Goal: Information Seeking & Learning: Find specific fact

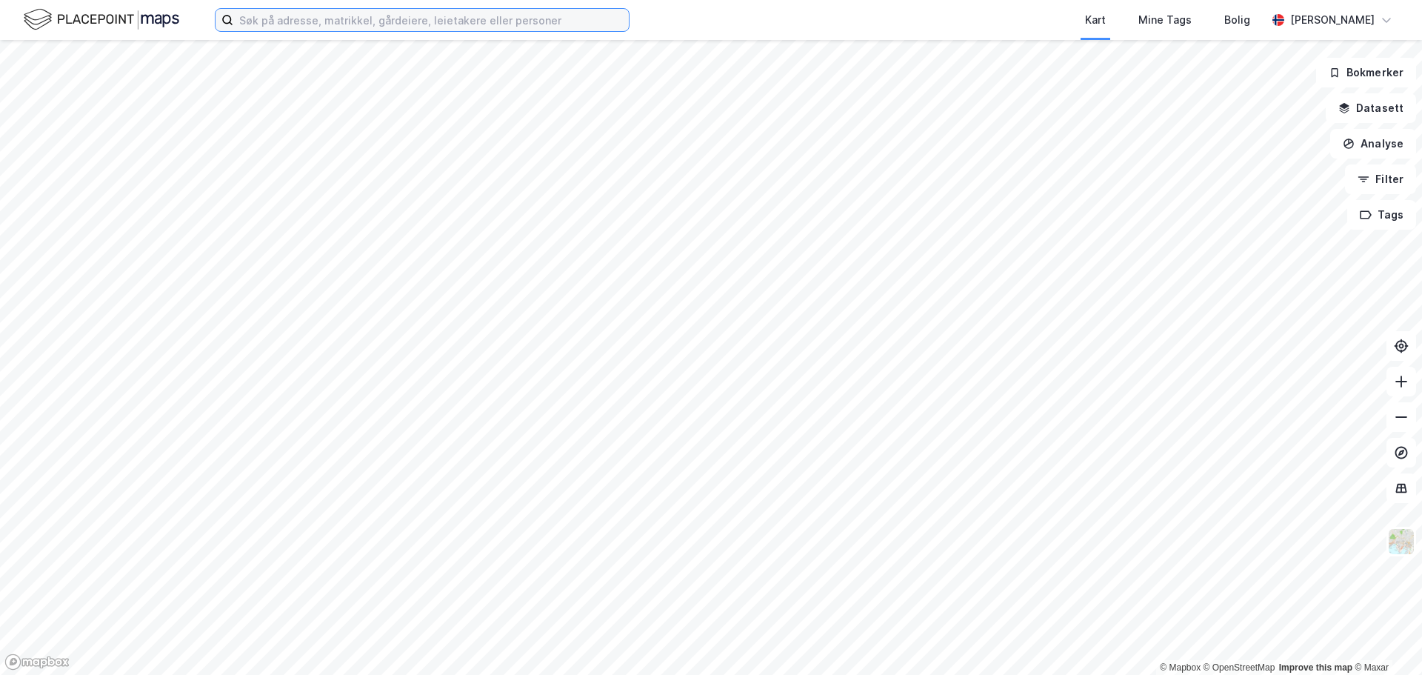
click at [345, 10] on input at bounding box center [431, 20] width 396 height 22
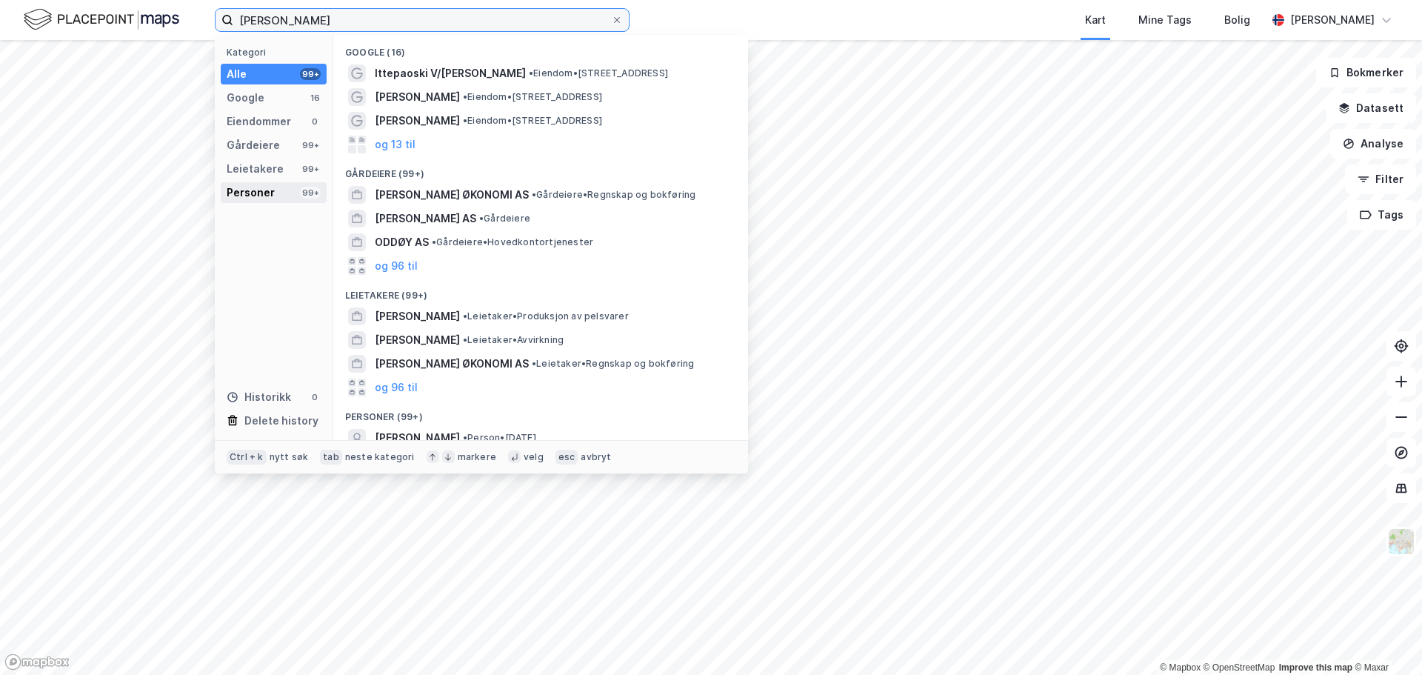
type input "[PERSON_NAME]"
click at [270, 182] on div "Personer 99+" at bounding box center [274, 192] width 106 height 21
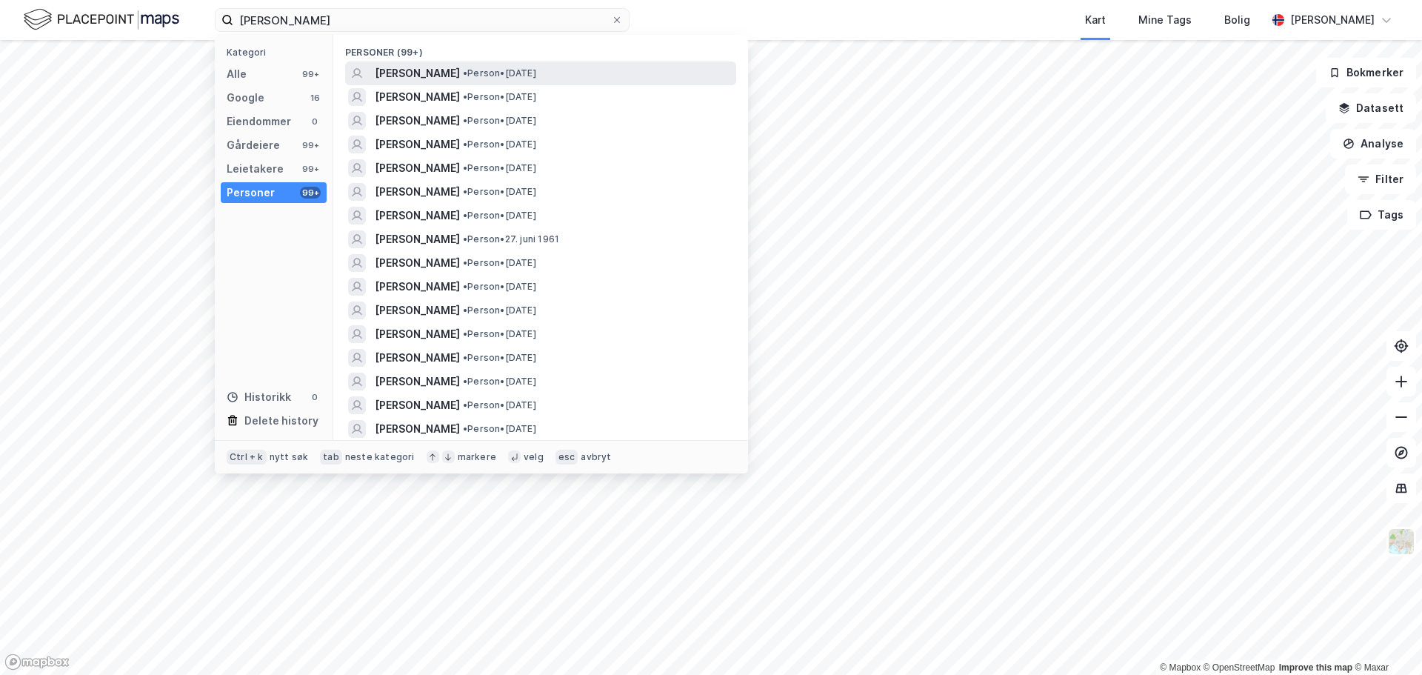
click at [536, 67] on span "• Person • [DATE]" at bounding box center [499, 73] width 73 height 12
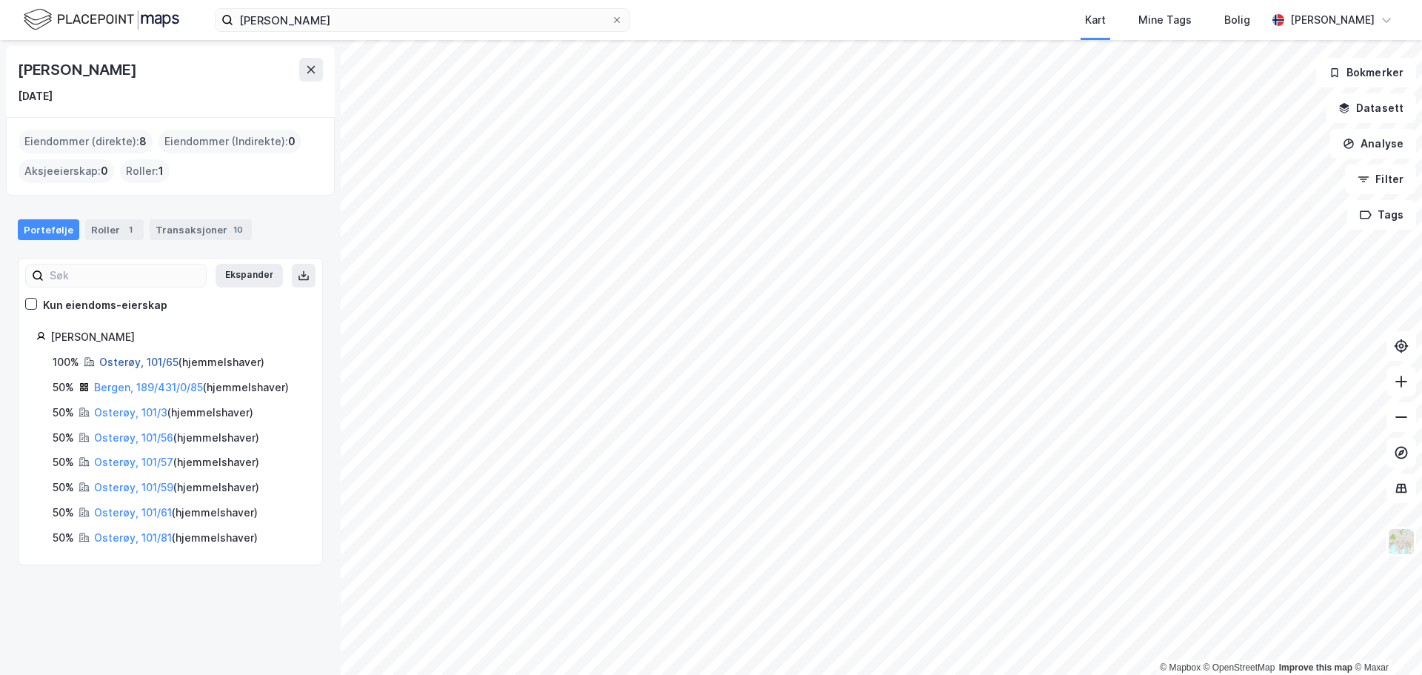
click at [133, 356] on link "Osterøy, 101/65" at bounding box center [138, 362] width 79 height 13
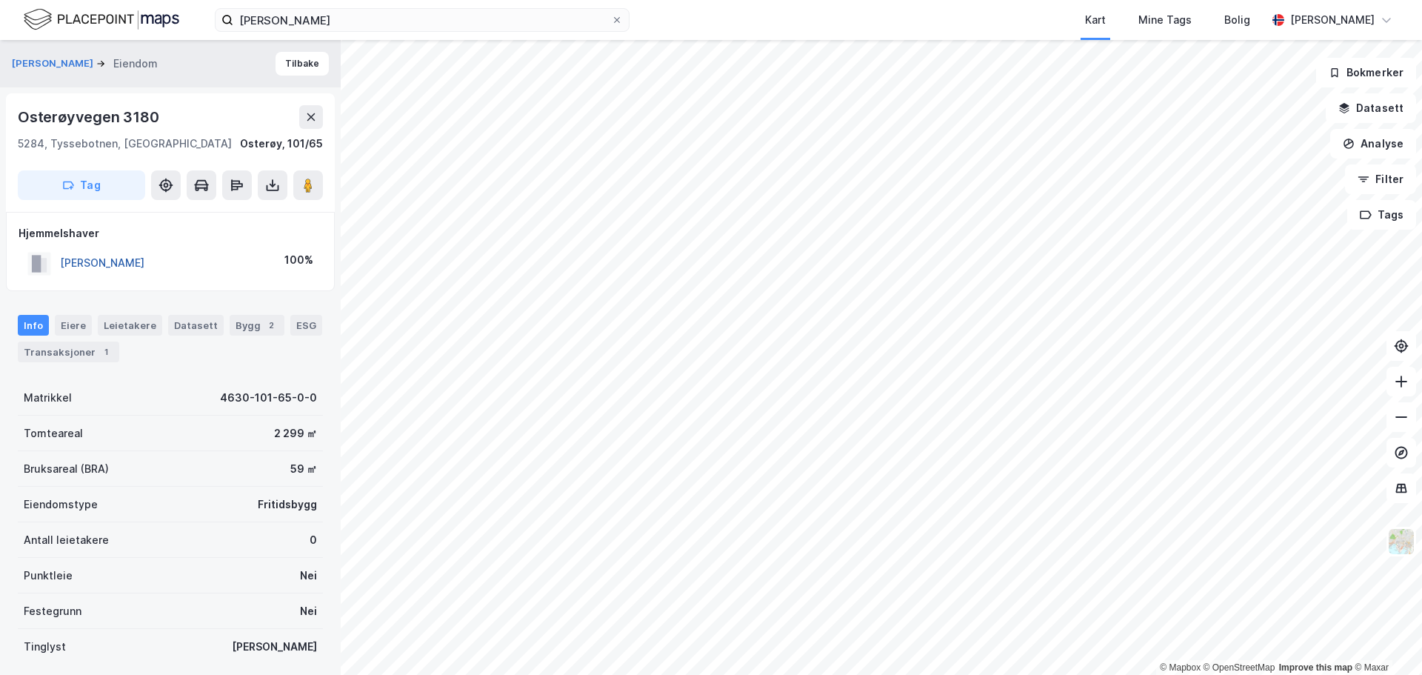
click at [0, 0] on button "[PERSON_NAME]" at bounding box center [0, 0] width 0 height 0
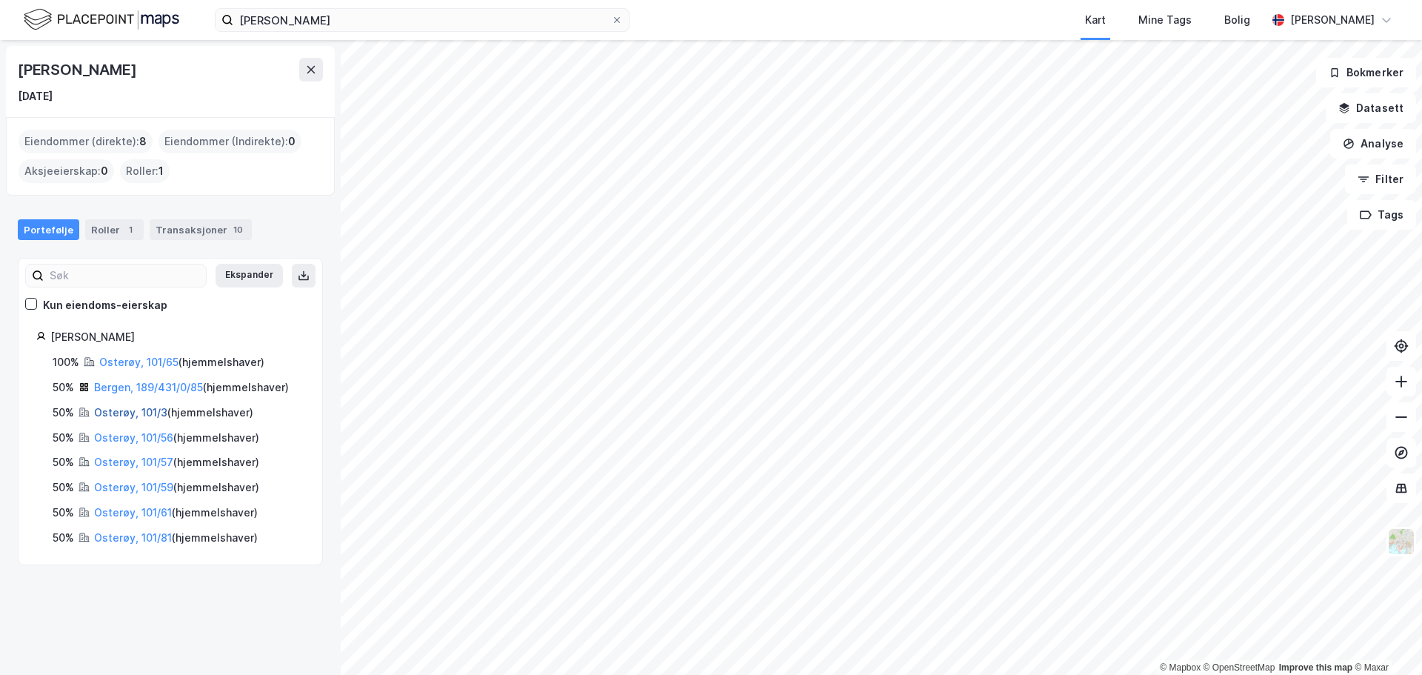
click at [151, 416] on link "Osterøy, 101/3" at bounding box center [130, 412] width 73 height 13
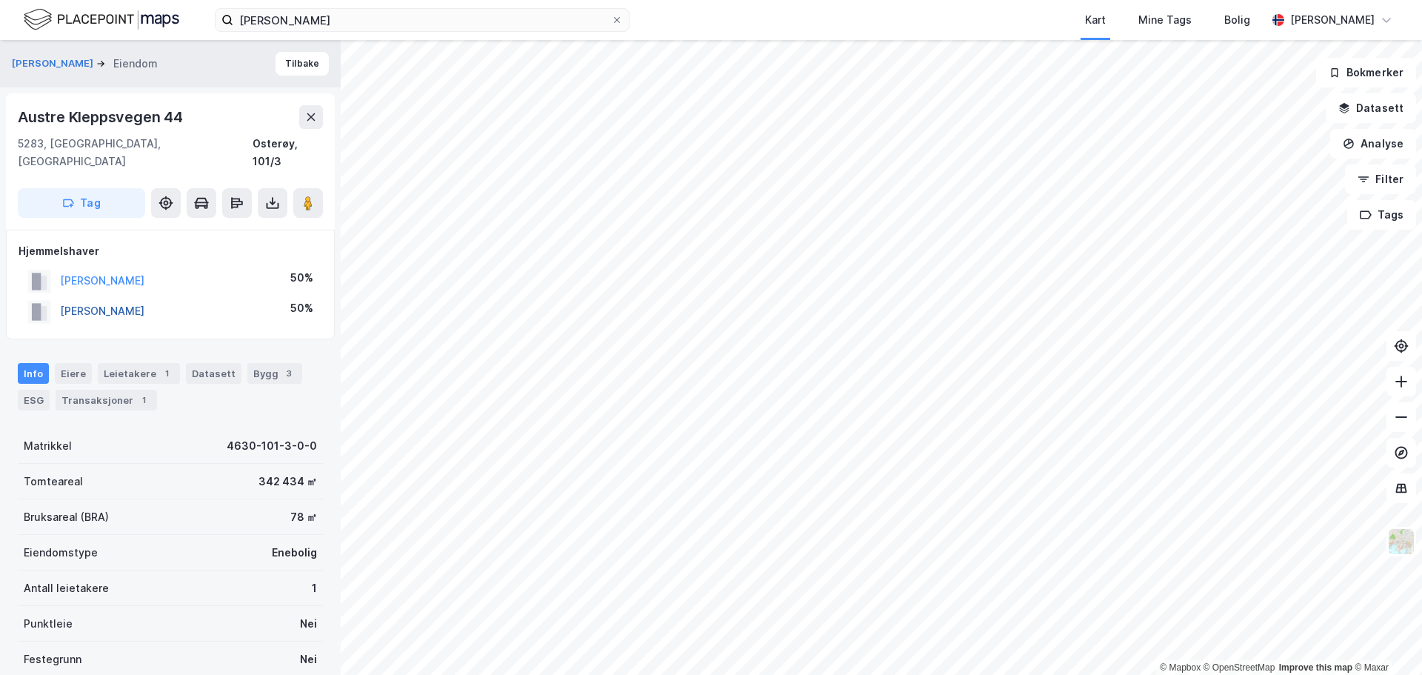
click at [0, 0] on button "[PERSON_NAME]" at bounding box center [0, 0] width 0 height 0
